Goal: Information Seeking & Learning: Check status

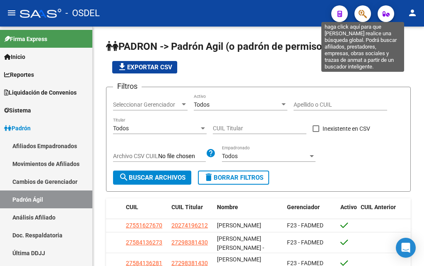
click at [361, 13] on icon "button" at bounding box center [363, 14] width 8 height 10
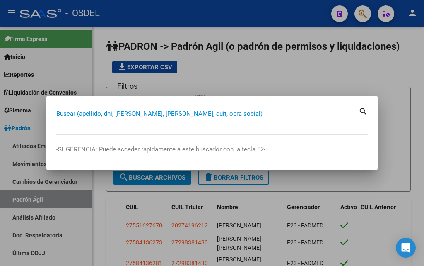
click at [156, 113] on input "Buscar (apellido, dni, [PERSON_NAME], [PERSON_NAME], cuit, obra social)" at bounding box center [207, 113] width 303 height 7
paste input "27255521255"
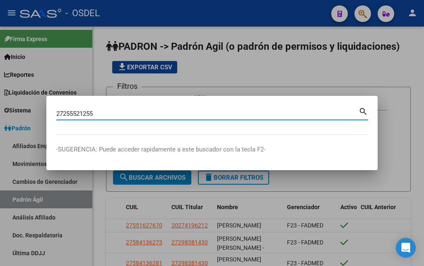
type input "27255521255"
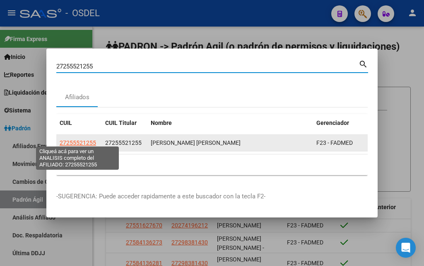
click at [79, 139] on span "27255521255" at bounding box center [78, 142] width 36 height 7
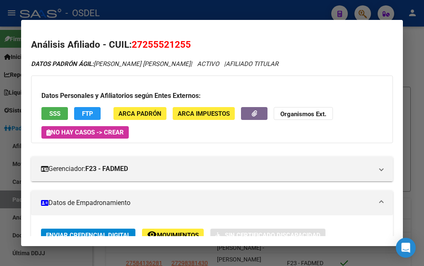
click at [62, 114] on button "SSS" at bounding box center [54, 113] width 27 height 13
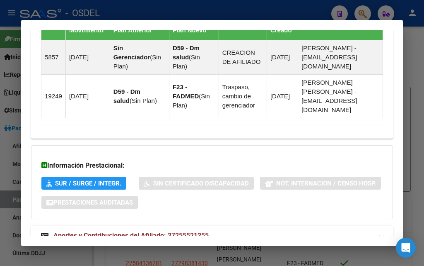
scroll to position [642, 0]
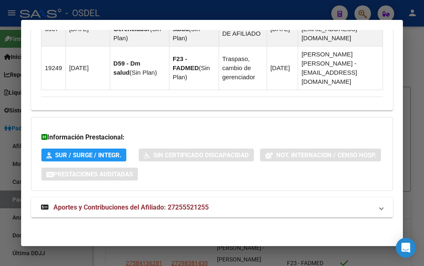
click at [111, 206] on span "Aportes y Contribuciones del Afiliado: 27255521255" at bounding box center [130, 207] width 155 height 8
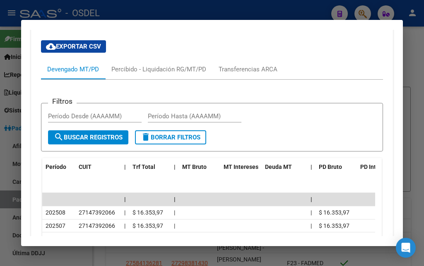
scroll to position [890, 0]
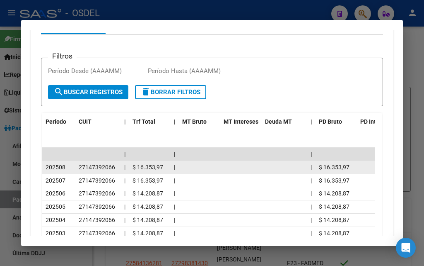
drag, startPoint x: 45, startPoint y: 167, endPoint x: 358, endPoint y: 162, distance: 313.3
click at [358, 162] on div "202508 27147392066 | $ 16.353,97 | | $ 16.353,97 $ 962,00" at bounding box center [243, 167] width 402 height 13
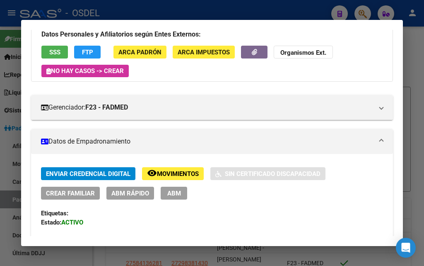
scroll to position [0, 0]
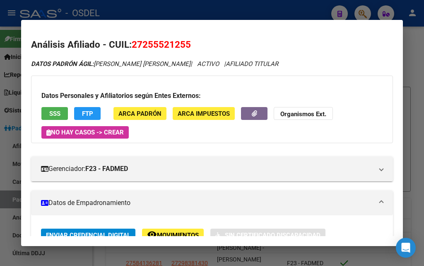
click at [62, 108] on button "SSS" at bounding box center [54, 113] width 27 height 13
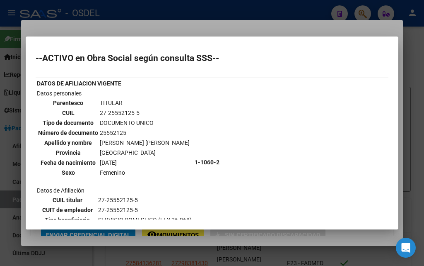
drag, startPoint x: 40, startPoint y: 60, endPoint x: 246, endPoint y: 58, distance: 206.0
click at [246, 58] on h2 "--ACTIVO en Obra Social según consulta SSS--" at bounding box center [212, 58] width 353 height 8
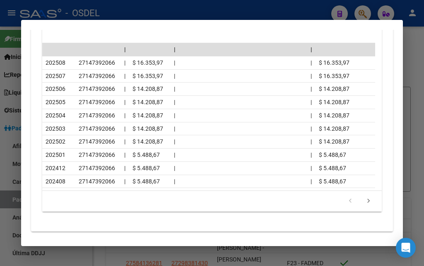
scroll to position [912, 0]
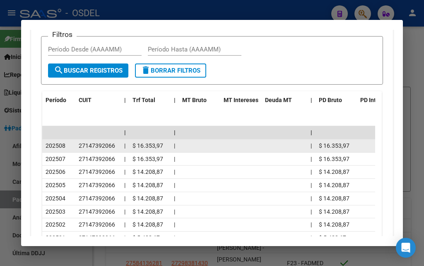
drag, startPoint x: 41, startPoint y: 146, endPoint x: 360, endPoint y: 144, distance: 319.1
click at [360, 144] on div "Filtros Período Desde (AAAAMM) Período Hasta (AAAAMM) search Buscar Registros d…" at bounding box center [212, 158] width 342 height 271
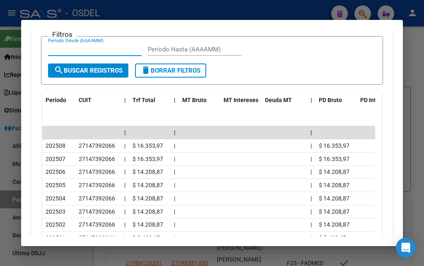
click at [88, 46] on input "Período Desde (AAAAMM)" at bounding box center [95, 49] width 94 height 7
